Goal: Find specific fact: Find contact information

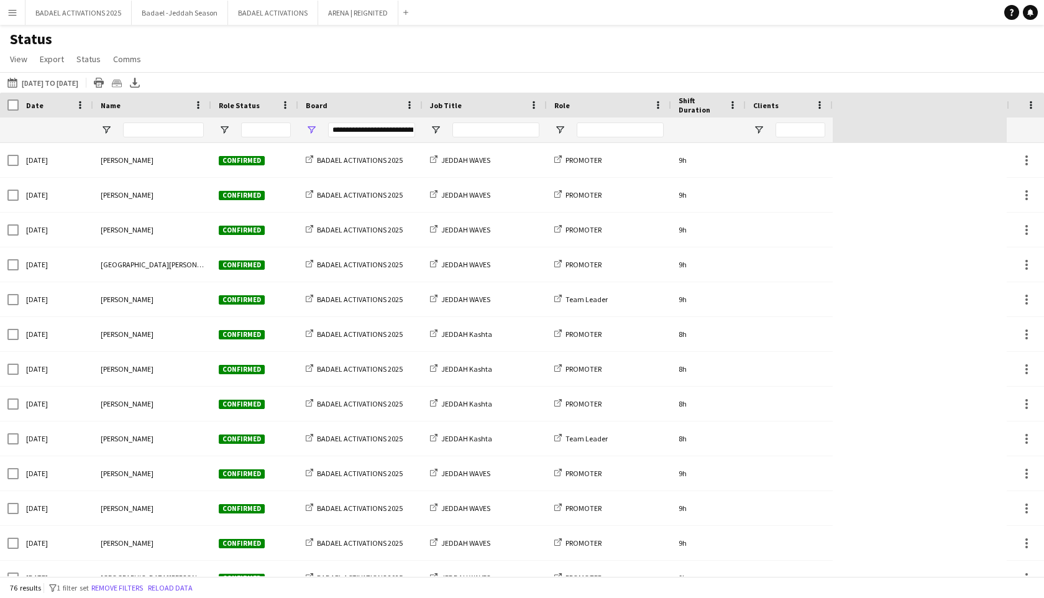
click at [14, 22] on button "Menu" at bounding box center [12, 12] width 25 height 25
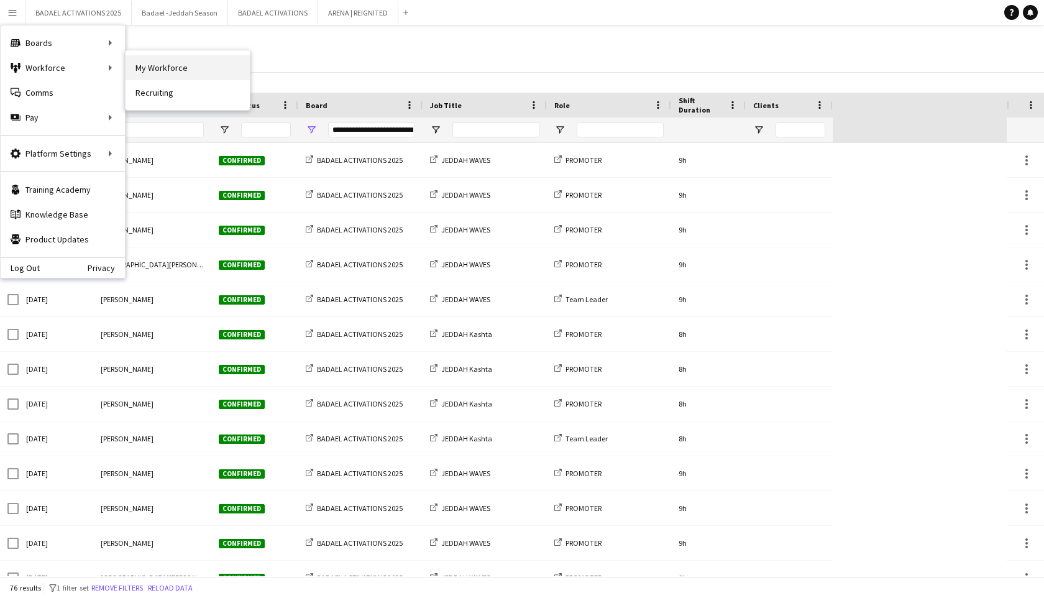
click at [145, 65] on link "My Workforce" at bounding box center [188, 67] width 124 height 25
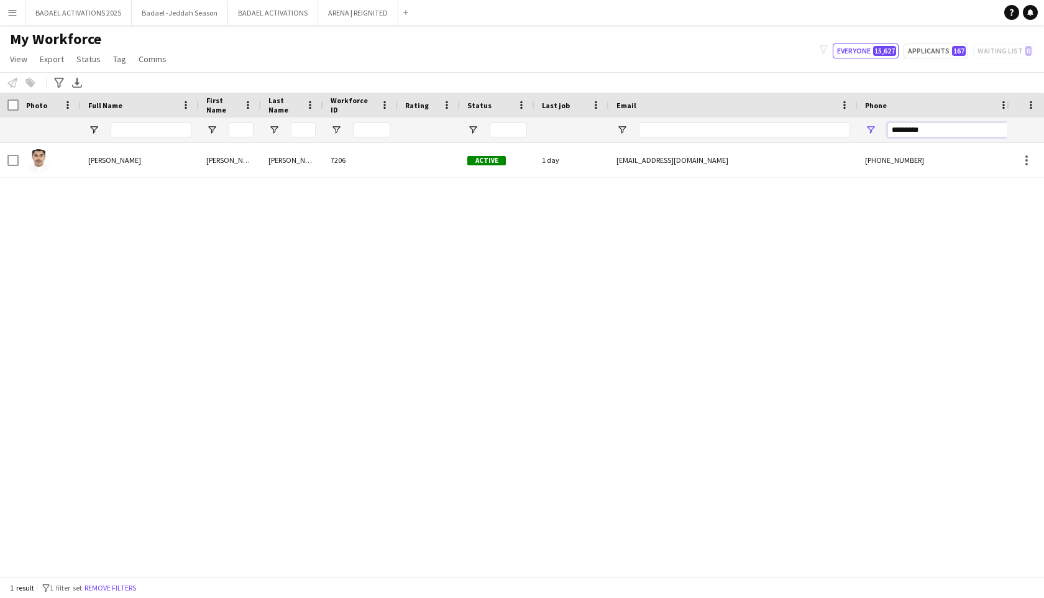
click at [930, 130] on input "*********" at bounding box center [949, 129] width 122 height 15
type input "********"
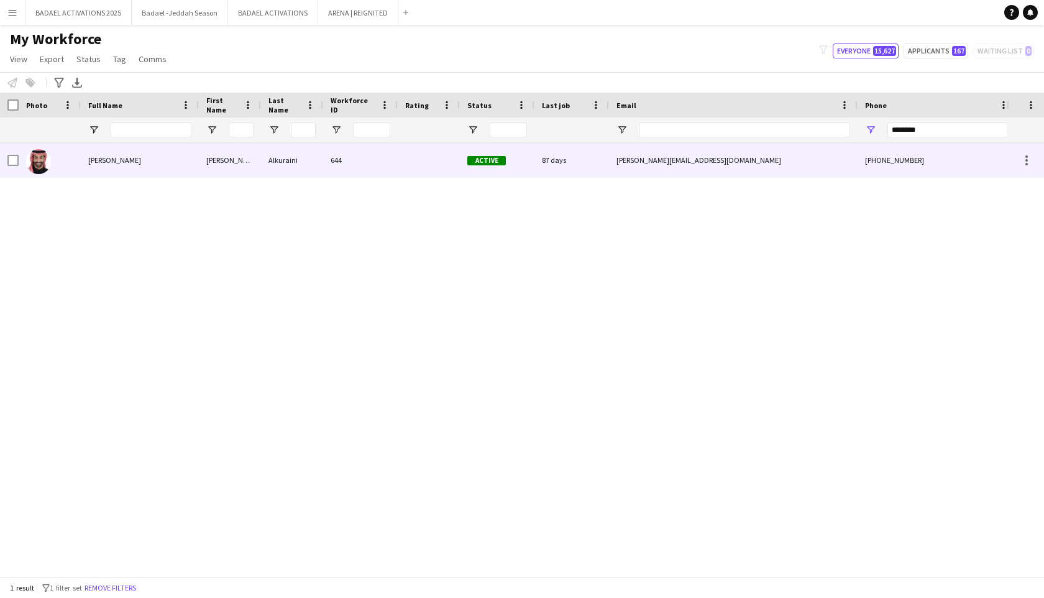
click at [339, 157] on div "644" at bounding box center [360, 160] width 75 height 34
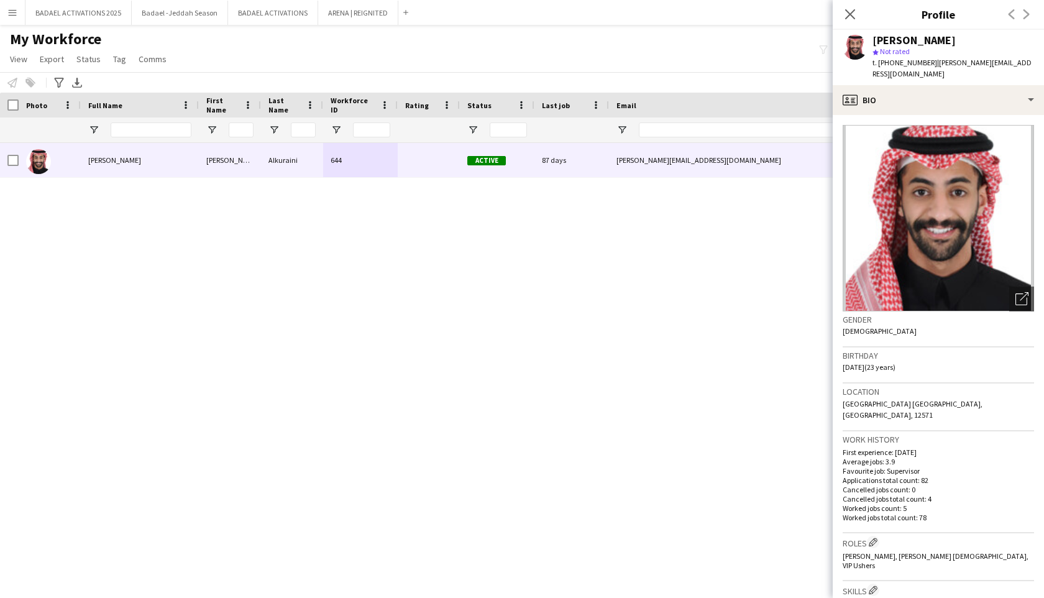
click at [901, 42] on div "[PERSON_NAME]" at bounding box center [914, 40] width 83 height 11
drag, startPoint x: 901, startPoint y: 42, endPoint x: 946, endPoint y: 42, distance: 45.4
click at [946, 42] on div "[PERSON_NAME]" at bounding box center [914, 40] width 83 height 11
copy div "[PERSON_NAME]"
drag, startPoint x: 927, startPoint y: 63, endPoint x: 894, endPoint y: 65, distance: 33.0
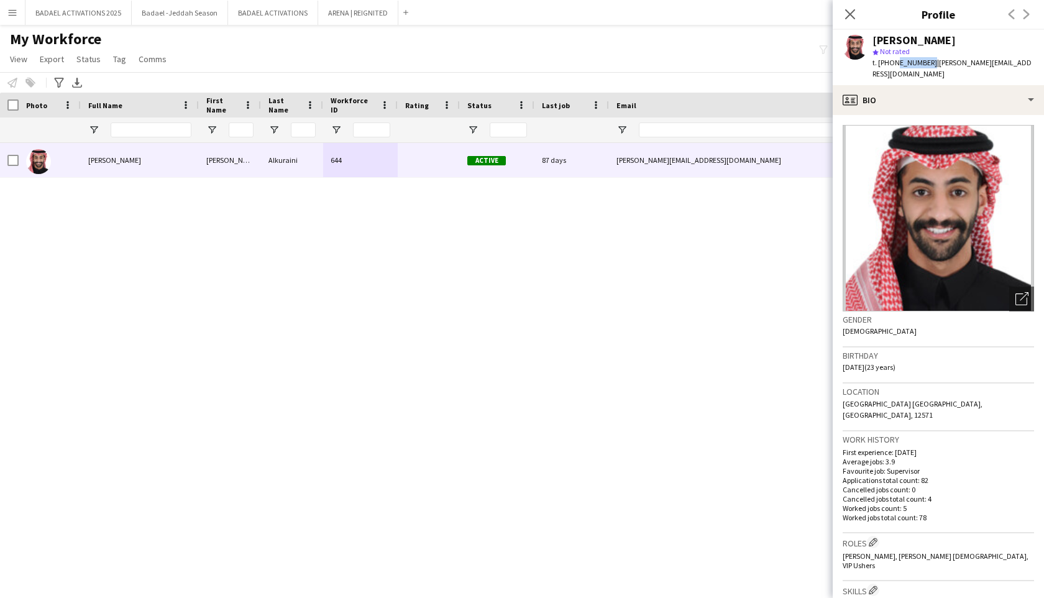
click at [894, 65] on span "t. [PHONE_NUMBER]" at bounding box center [905, 62] width 65 height 9
copy span "591647330"
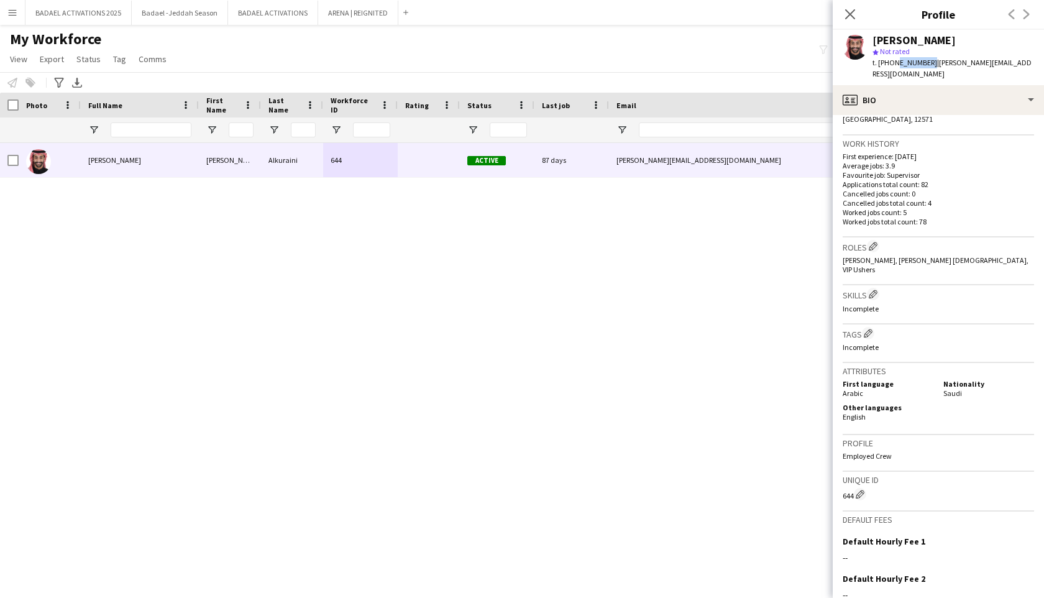
scroll to position [318, 0]
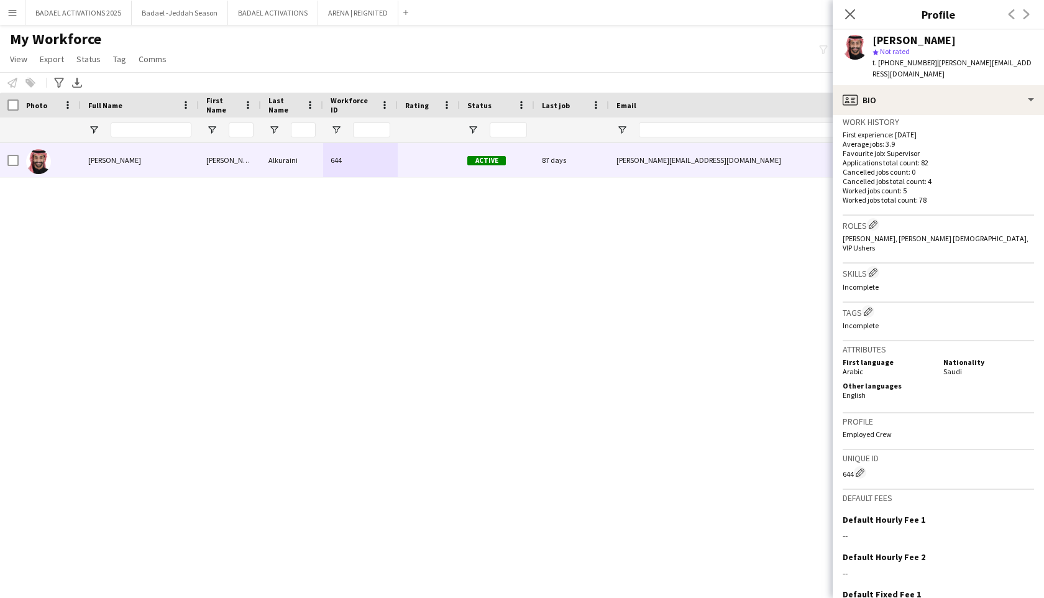
click at [846, 466] on div "644 Edit crew unique ID" at bounding box center [938, 472] width 191 height 12
copy div "644"
